Goal: Information Seeking & Learning: Learn about a topic

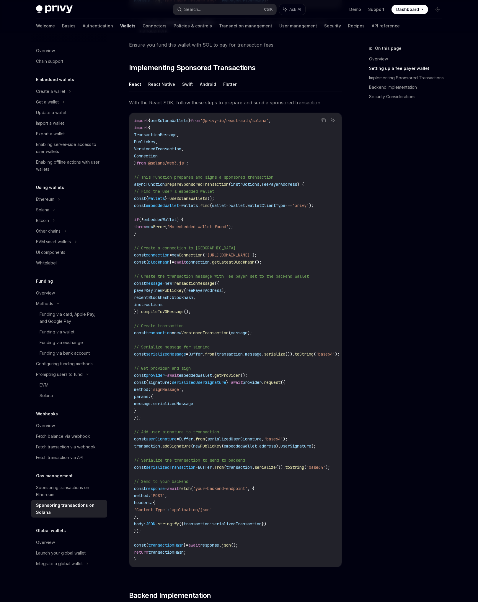
scroll to position [428, 0]
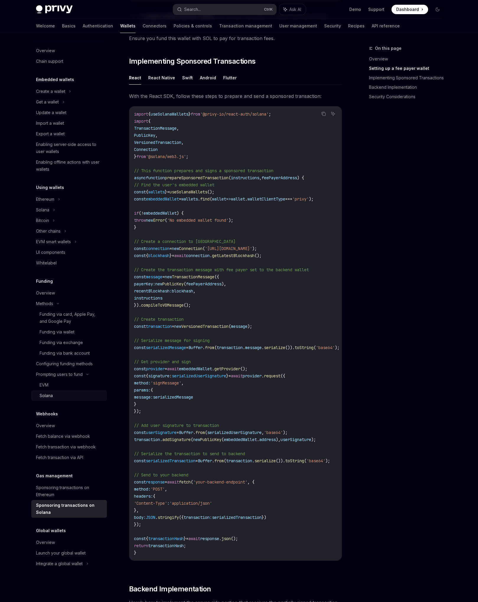
click at [64, 396] on div "Solana" at bounding box center [72, 395] width 64 height 7
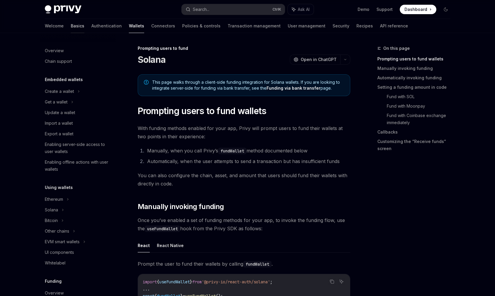
click at [71, 28] on link "Basics" at bounding box center [78, 26] width 14 height 14
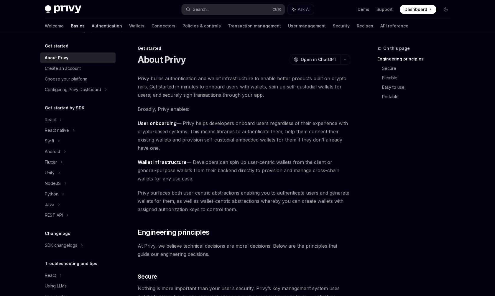
click at [92, 29] on link "Authentication" at bounding box center [107, 26] width 30 height 14
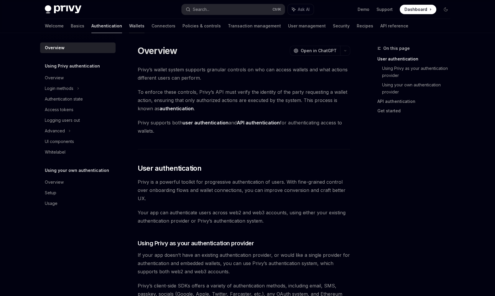
click at [129, 27] on link "Wallets" at bounding box center [136, 26] width 15 height 14
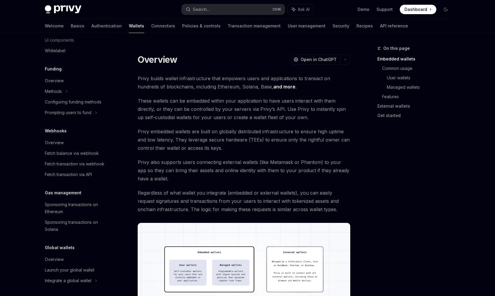
scroll to position [214, 0]
click at [67, 255] on div "Overview" at bounding box center [78, 257] width 67 height 7
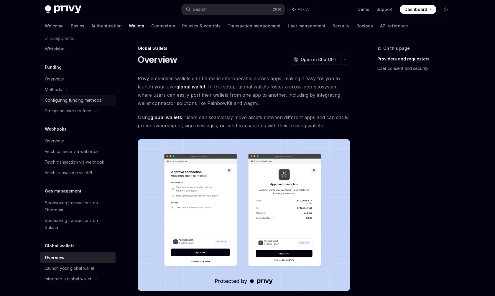
click at [79, 102] on div "Configuring funding methods" at bounding box center [73, 100] width 57 height 7
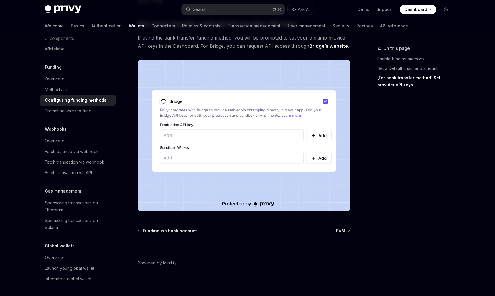
scroll to position [515, 0]
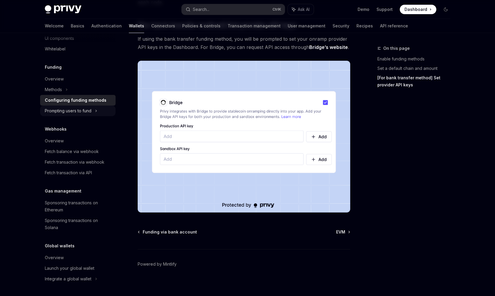
click at [104, 22] on div "Prompting users to fund" at bounding box center [78, 17] width 76 height 11
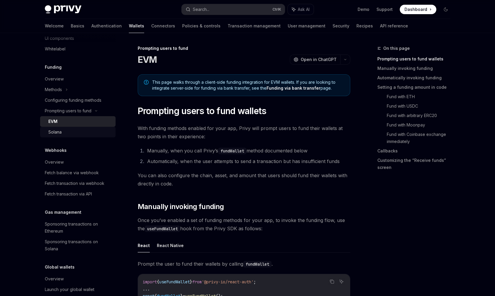
click at [88, 128] on link "Solana" at bounding box center [78, 132] width 76 height 11
type textarea "*"
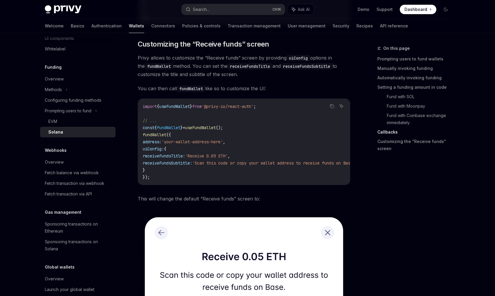
scroll to position [197, 0]
